Goal: Check status: Check status

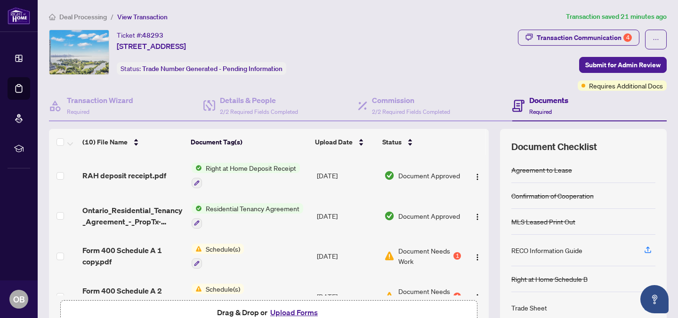
click at [421, 249] on span "Document Needs Work" at bounding box center [424, 256] width 53 height 21
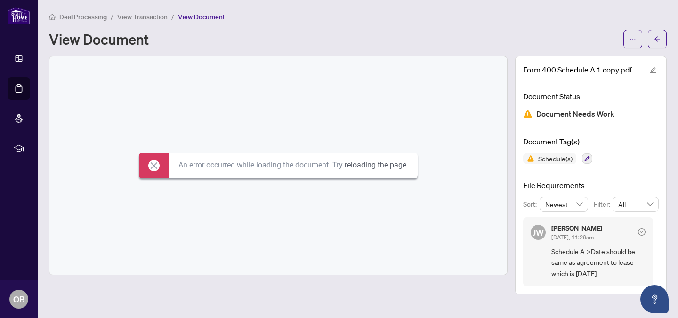
click at [148, 167] on icon at bounding box center [153, 165] width 11 height 11
click at [654, 36] on icon "arrow-left" at bounding box center [657, 39] width 7 height 7
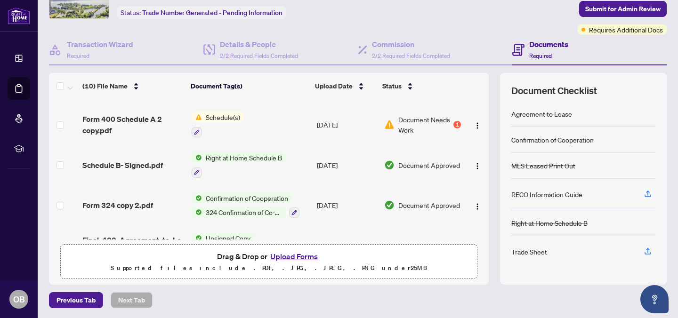
scroll to position [109, 0]
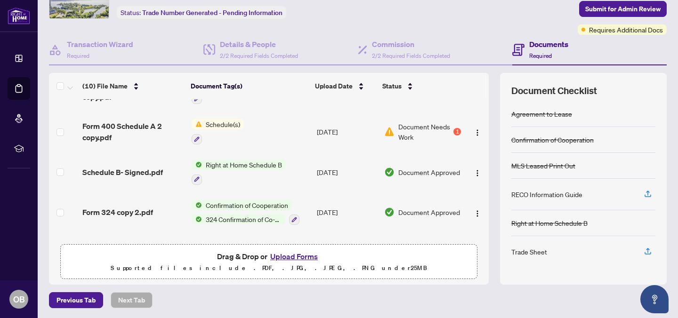
click at [220, 121] on span "Schedule(s)" at bounding box center [223, 124] width 42 height 10
click at [147, 125] on span "Form 400 Schedule A 2 copy.pdf" at bounding box center [133, 132] width 102 height 23
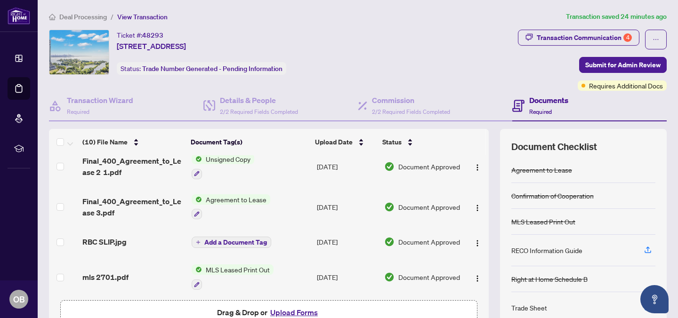
scroll to position [252, 0]
